Goal: Find contact information: Find contact information

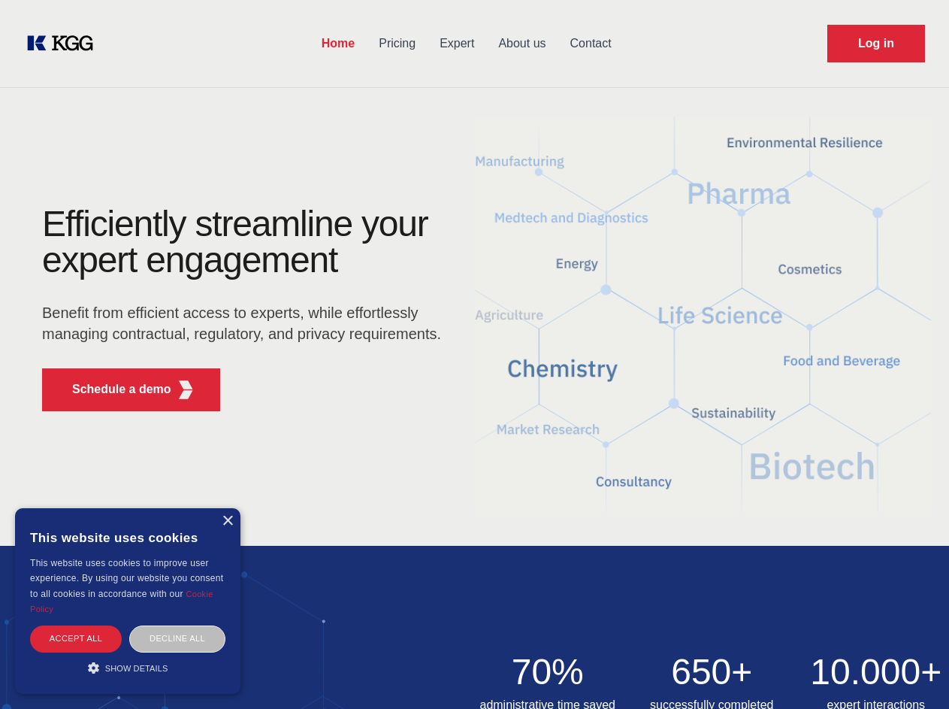
click at [474, 354] on div "Efficiently streamline your expert engagement Benefit from efficient access to …" at bounding box center [246, 314] width 457 height 217
click at [113, 389] on p "Schedule a demo" at bounding box center [121, 389] width 99 height 18
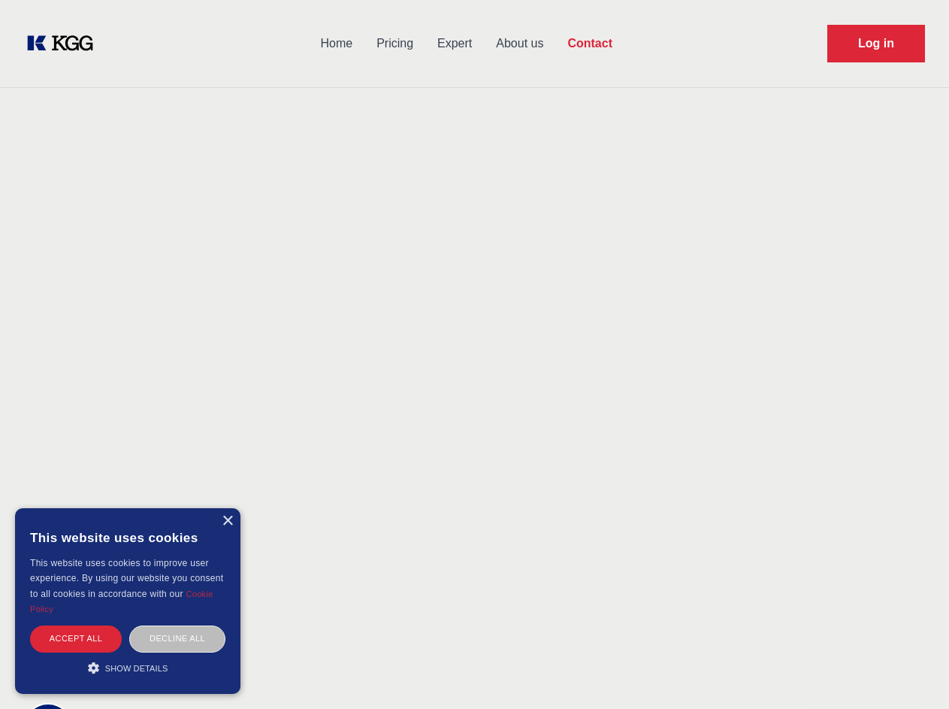
click at [227, 521] on div "× This website uses cookies This website uses cookies to improve user experienc…" at bounding box center [128, 601] width 226 height 186
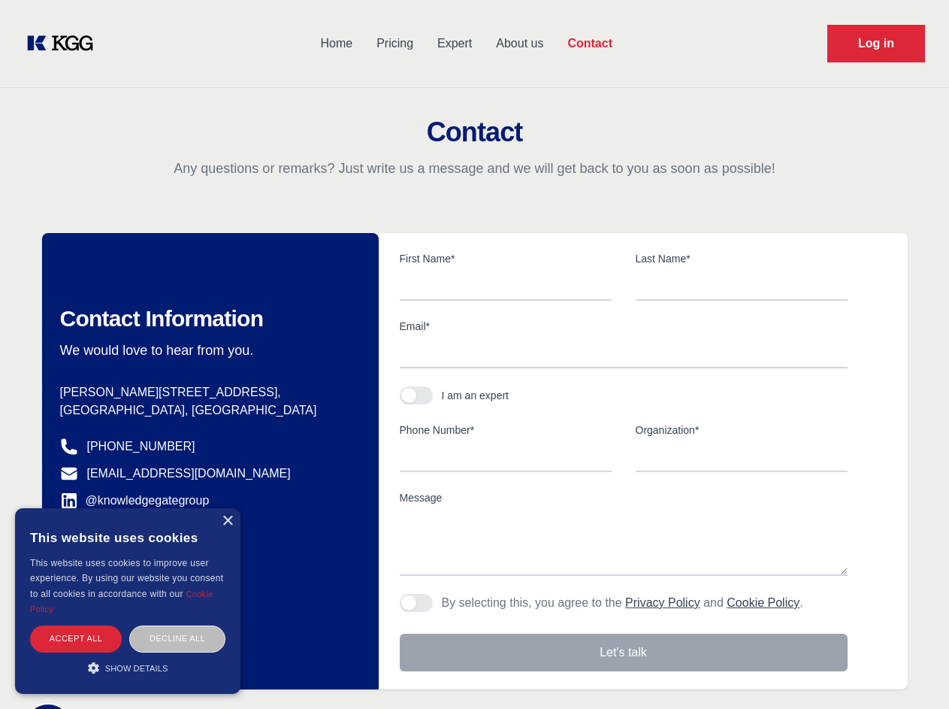
click at [76, 638] on div "Accept all" at bounding box center [76, 638] width 92 height 26
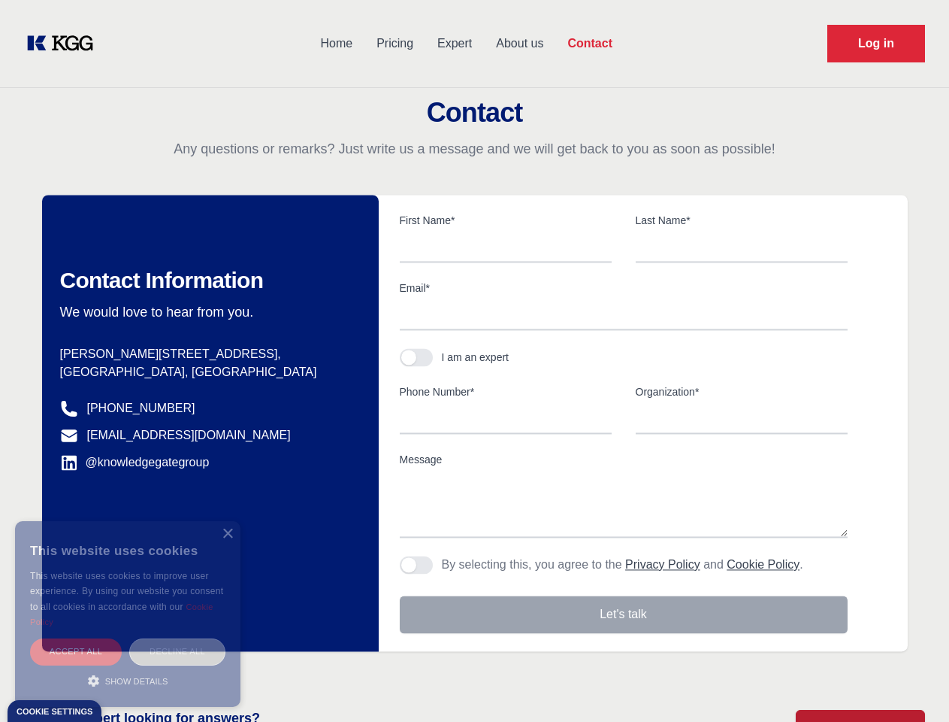
click at [177, 638] on div "Decline all" at bounding box center [177, 651] width 96 height 26
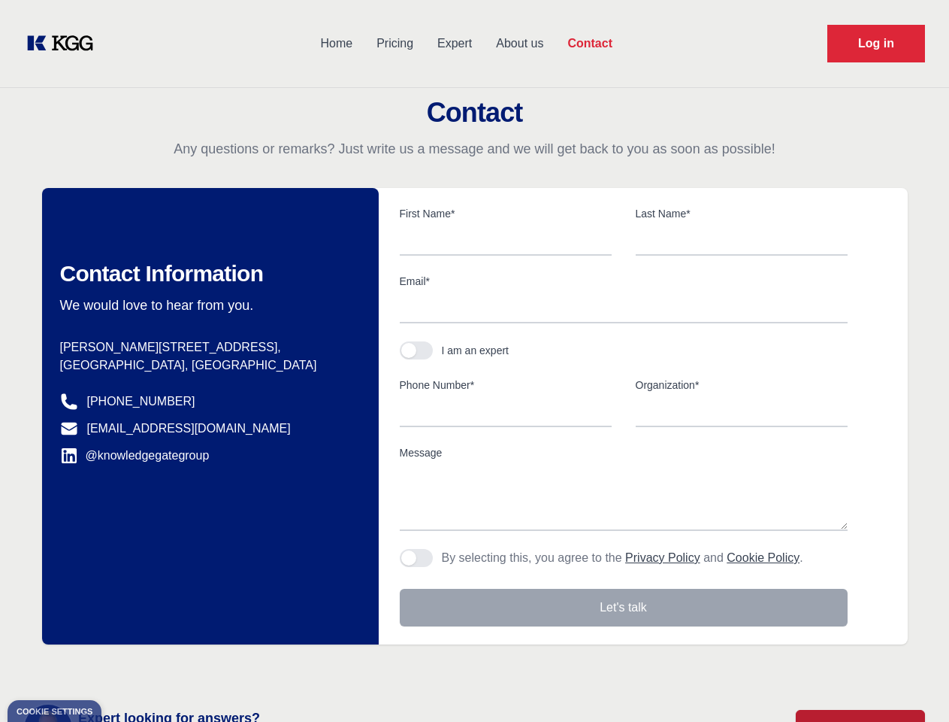
click at [128, 668] on main "Contact Any questions or remarks? Just write us a message and we will get back …" at bounding box center [474, 391] width 949 height 783
